Goal: Check status: Check status

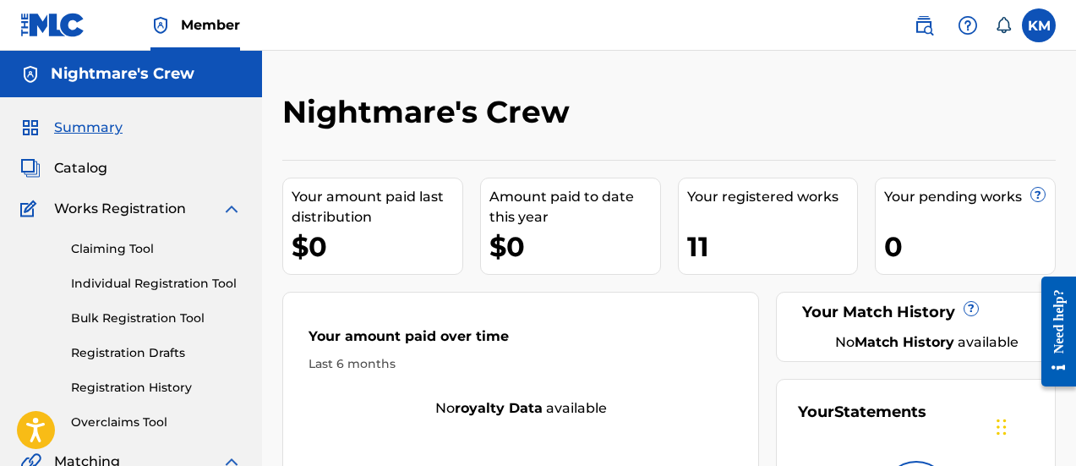
click at [48, 27] on img at bounding box center [52, 25] width 65 height 25
click at [151, 384] on link "Registration History" at bounding box center [156, 388] width 171 height 18
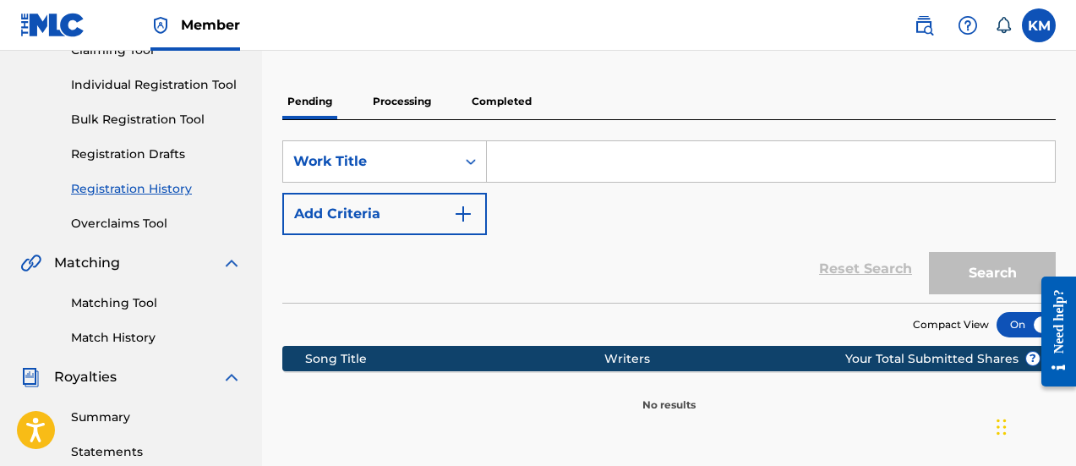
scroll to position [169, 0]
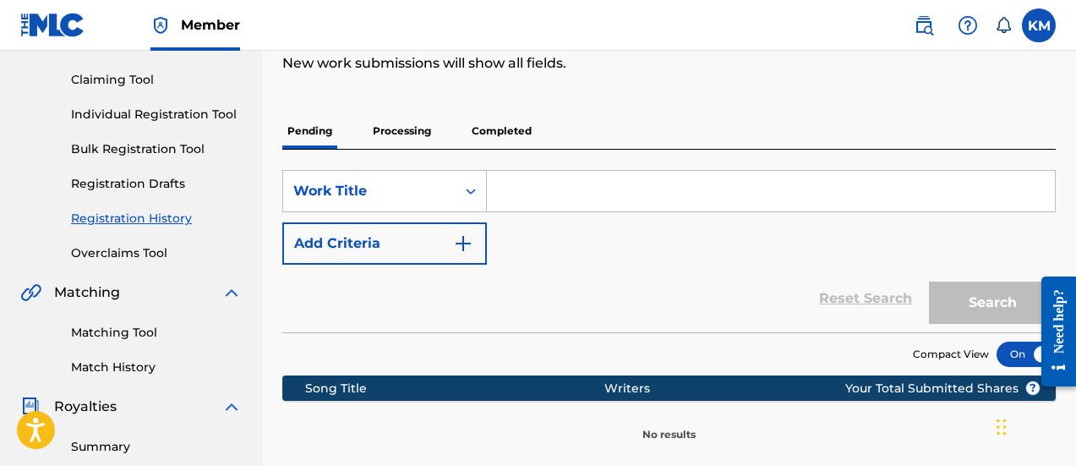
click at [397, 120] on p "Processing" at bounding box center [402, 130] width 68 height 35
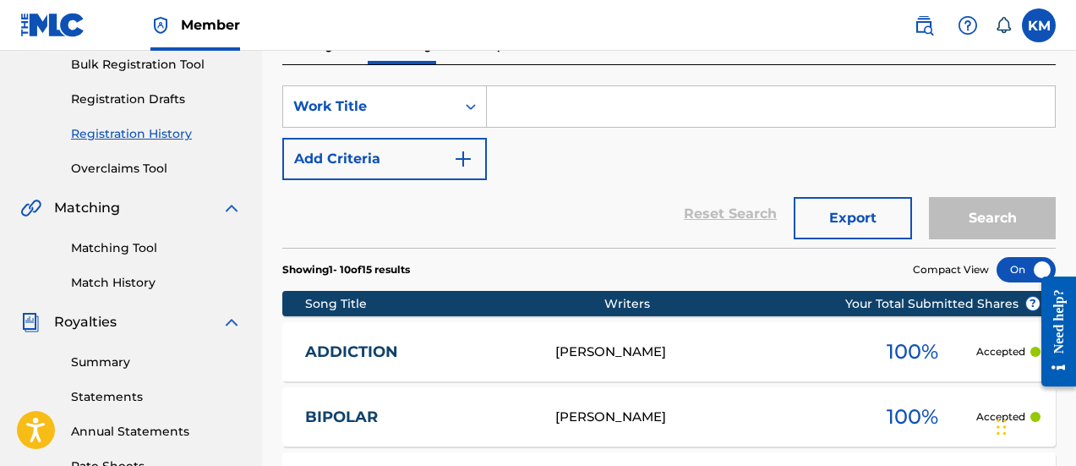
scroll to position [169, 0]
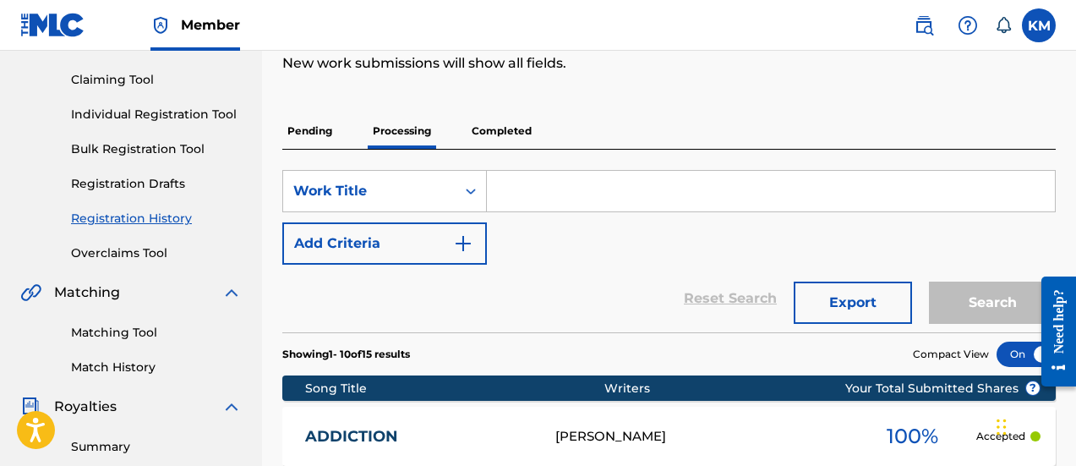
click at [505, 127] on p "Completed" at bounding box center [502, 130] width 70 height 35
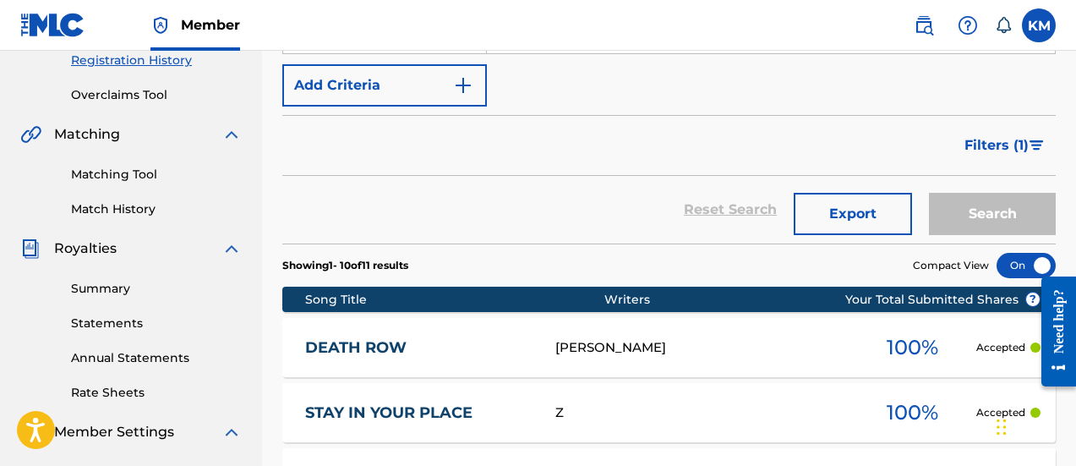
scroll to position [254, 0]
